Goal: Check status: Check status

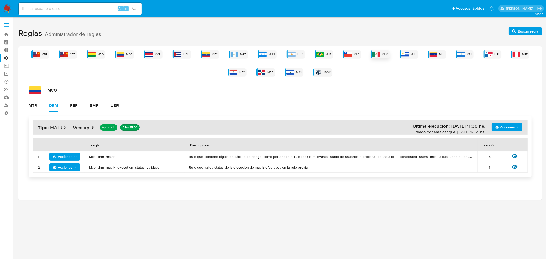
click at [378, 56] on img at bounding box center [377, 54] width 8 height 5
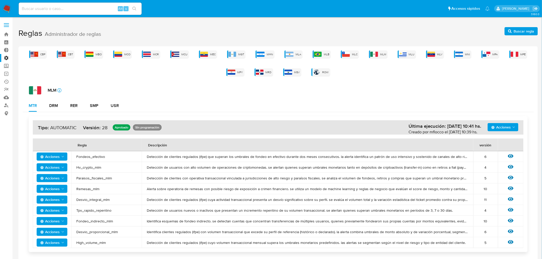
click at [446, 95] on div "MLM icon-info-16 MTR DRM RER SMP USR Acciones Última ejecución: 05/09/2025 10:4…" at bounding box center [278, 217] width 511 height 263
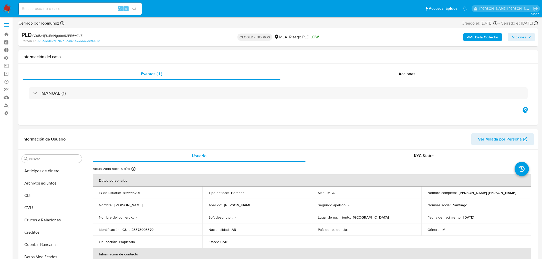
select select "10"
click at [7, 58] on label "Administración" at bounding box center [30, 58] width 61 height 8
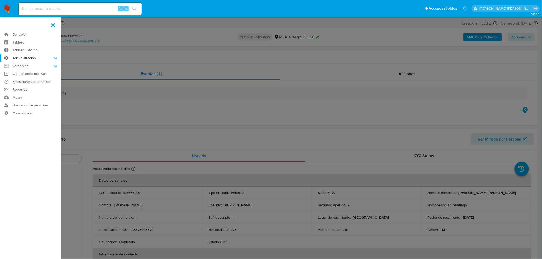
click at [0, 0] on input "Administración" at bounding box center [0, 0] width 0 height 0
click at [170, 101] on label at bounding box center [271, 129] width 542 height 259
click at [0, 0] on input "checkbox" at bounding box center [0, 0] width 0 height 0
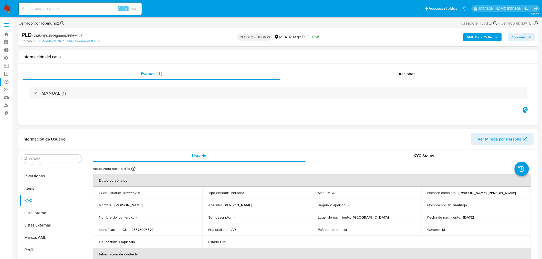
click at [7, 81] on link "Ejecuciones automáticas" at bounding box center [30, 82] width 61 height 8
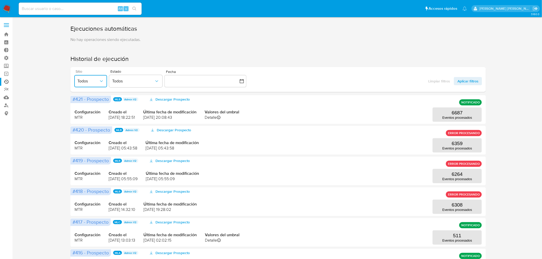
click at [97, 80] on span "Todos" at bounding box center [88, 81] width 22 height 5
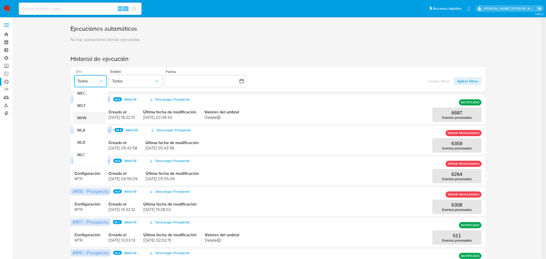
scroll to position [85, 0]
drag, startPoint x: 85, startPoint y: 157, endPoint x: 98, endPoint y: 153, distance: 13.5
click at [85, 157] on span "MLM" at bounding box center [81, 157] width 9 height 5
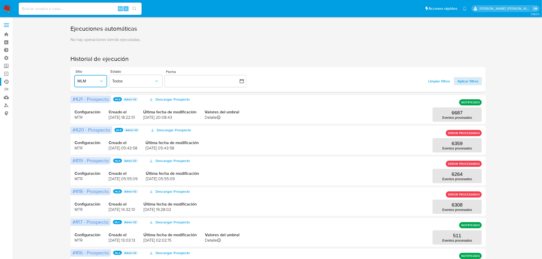
click at [465, 80] on span "Aplicar filtros" at bounding box center [467, 81] width 21 height 8
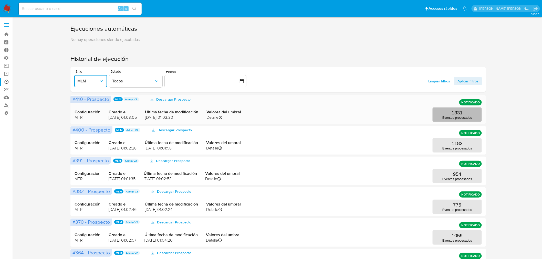
click at [446, 114] on button "1331 Eventos procesados" at bounding box center [457, 115] width 49 height 14
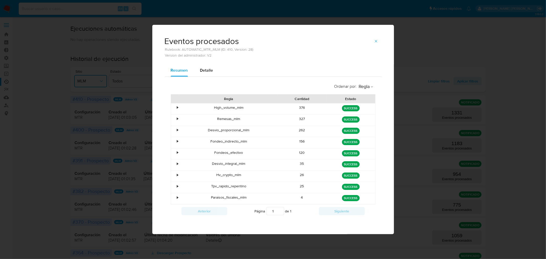
click at [177, 152] on div "•" at bounding box center [177, 152] width 1 height 5
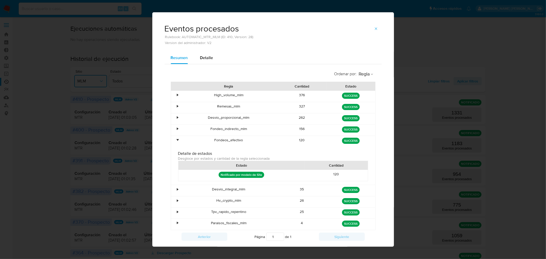
click at [177, 140] on div "•" at bounding box center [177, 140] width 1 height 5
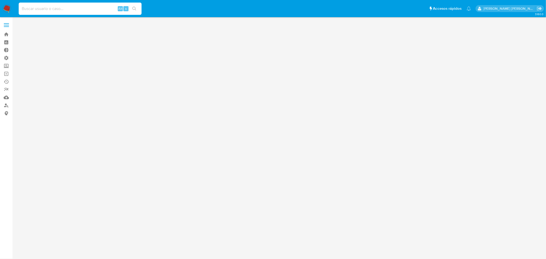
click at [52, 7] on input at bounding box center [80, 8] width 123 height 7
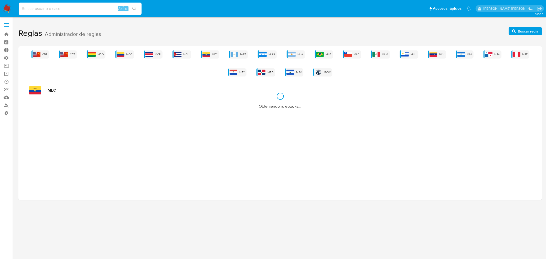
paste input "YslfkIBag7F6CTEliy1KD5My"
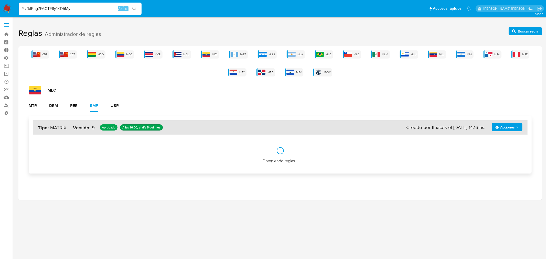
type input "YslfkIBag7F6CTEliy1KD5My"
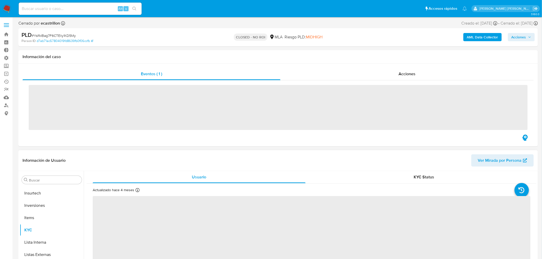
scroll to position [241, 0]
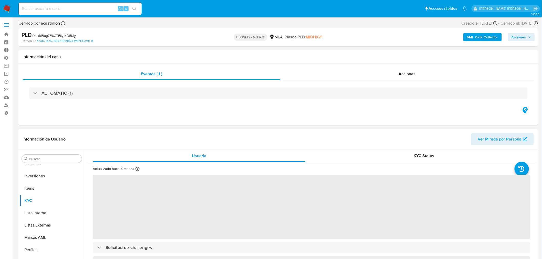
select select "10"
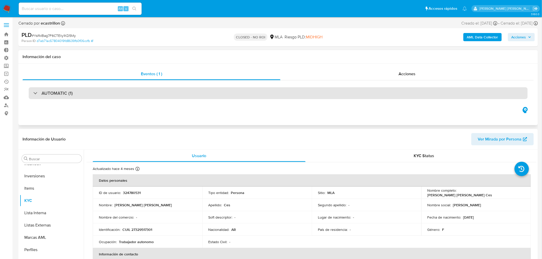
click at [44, 91] on h3 "AUTOMATIC (1)" at bounding box center [56, 93] width 31 height 6
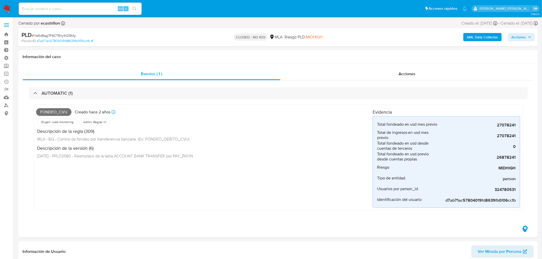
click at [85, 8] on input at bounding box center [80, 8] width 123 height 7
paste input "hSBuZKK2omBMSi91tTe6YUFt"
type input "hSBuZKK2omBMSi91tTe6YUFt"
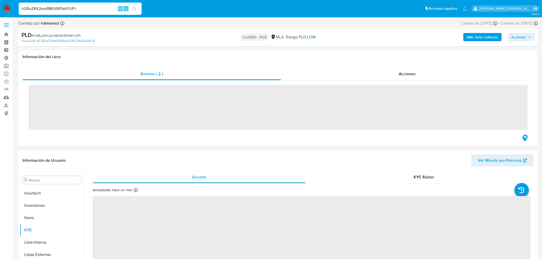
scroll to position [241, 0]
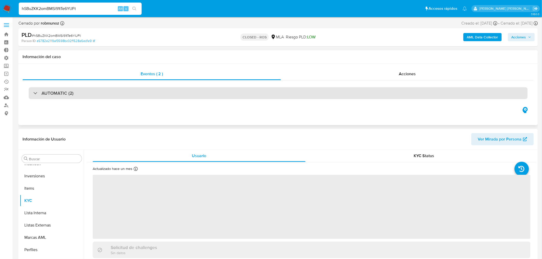
select select "10"
click at [86, 89] on div "AUTOMATIC (2)" at bounding box center [278, 93] width 499 height 12
